Goal: Go to known website: Access a specific website the user already knows

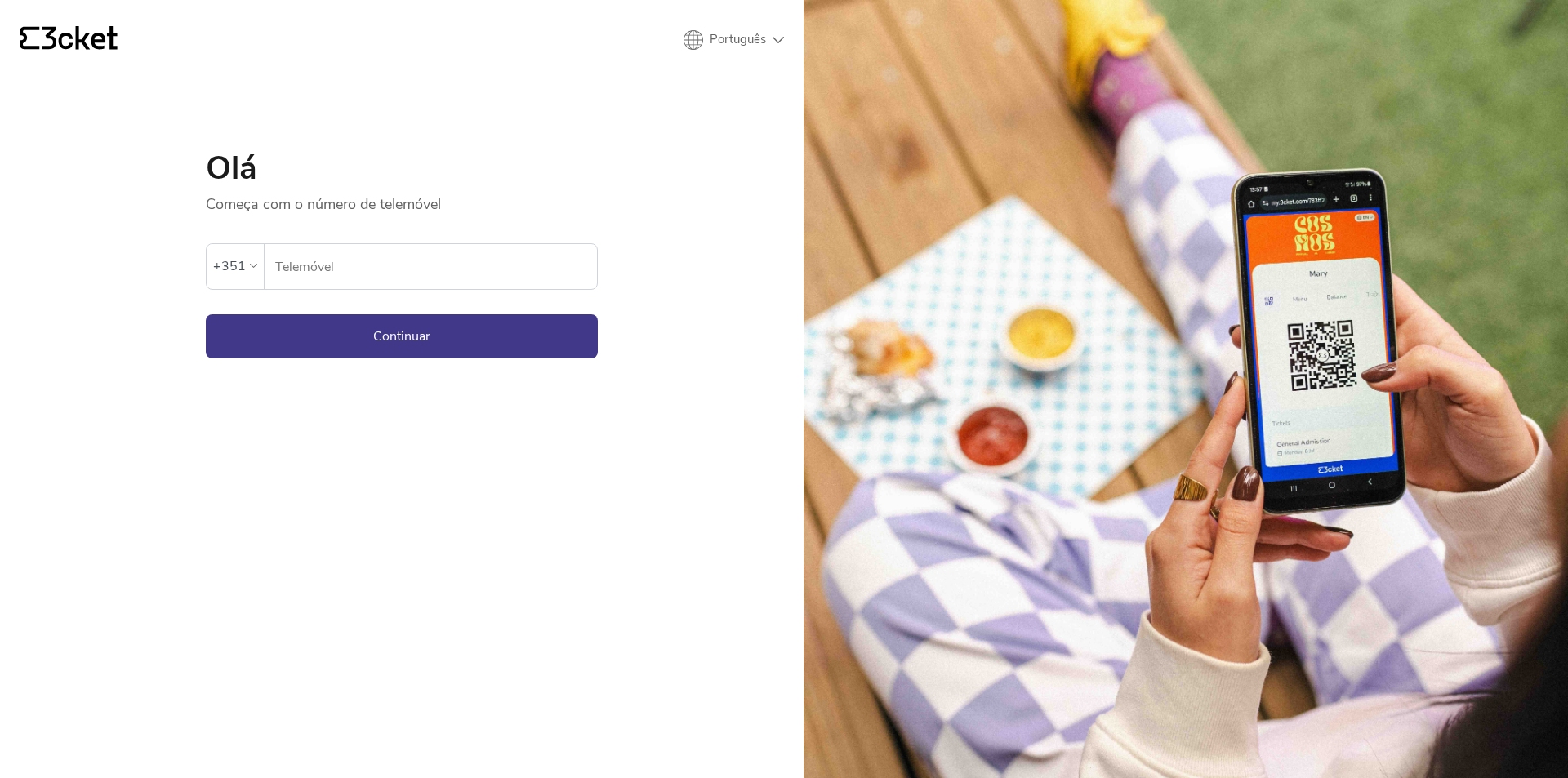
click at [380, 252] on input "Telemóvel" at bounding box center [435, 266] width 322 height 45
type input "910827734"
click at [371, 344] on button "Continuar" at bounding box center [401, 336] width 392 height 44
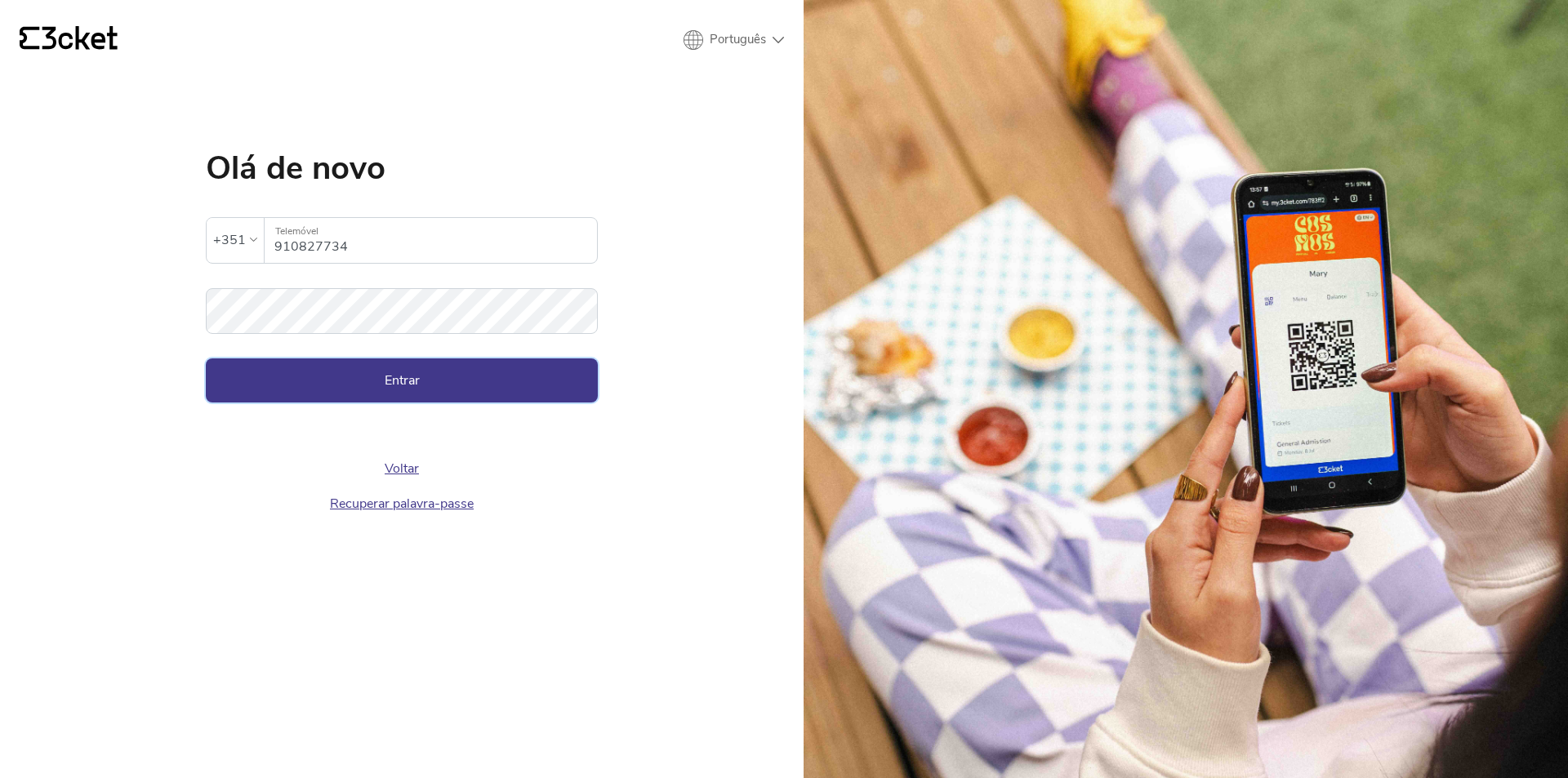
click at [381, 391] on button "Entrar" at bounding box center [401, 380] width 392 height 44
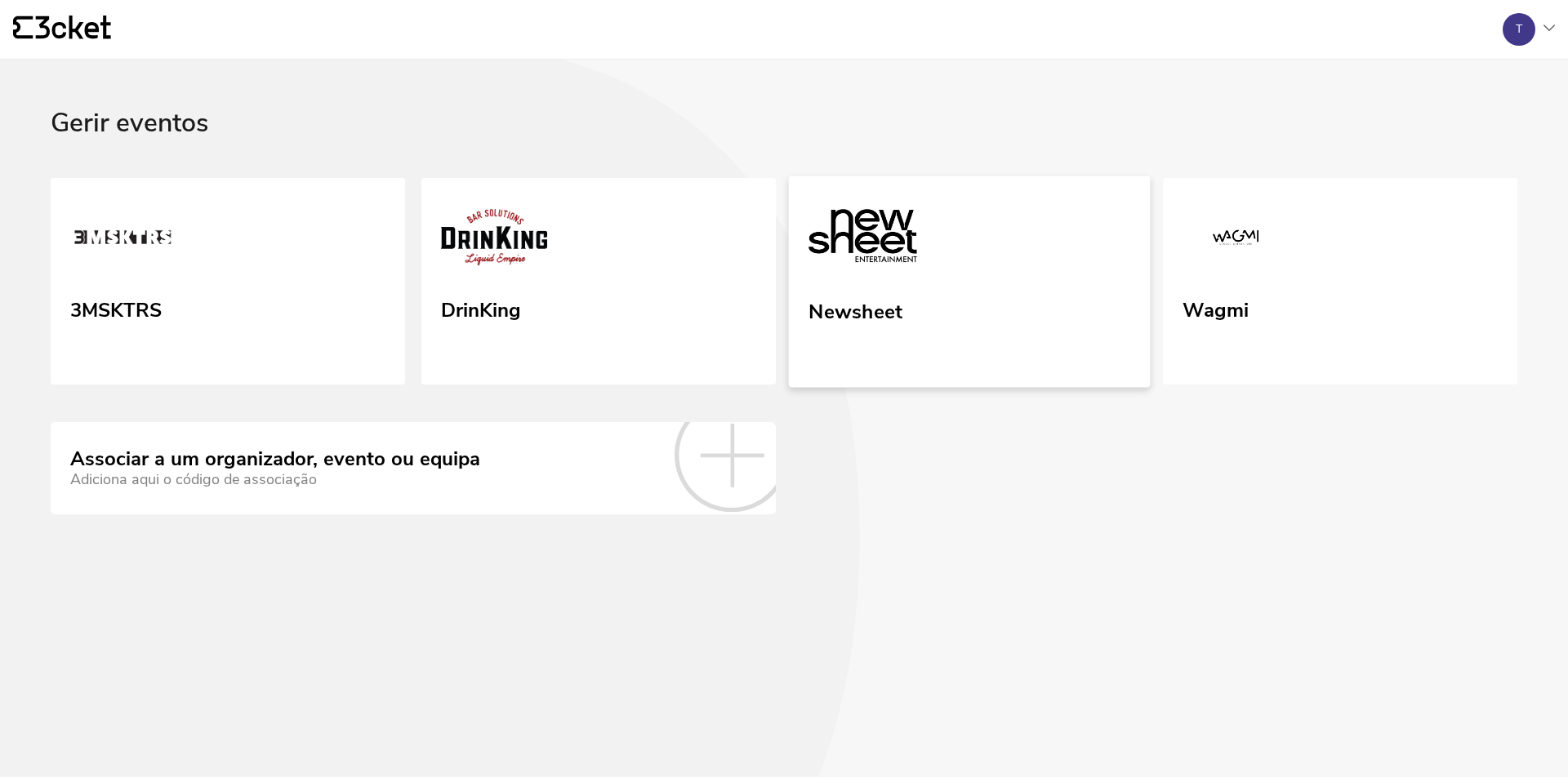
click at [885, 306] on div "Newsheet" at bounding box center [855, 308] width 94 height 29
